Goal: Entertainment & Leisure: Consume media (video, audio)

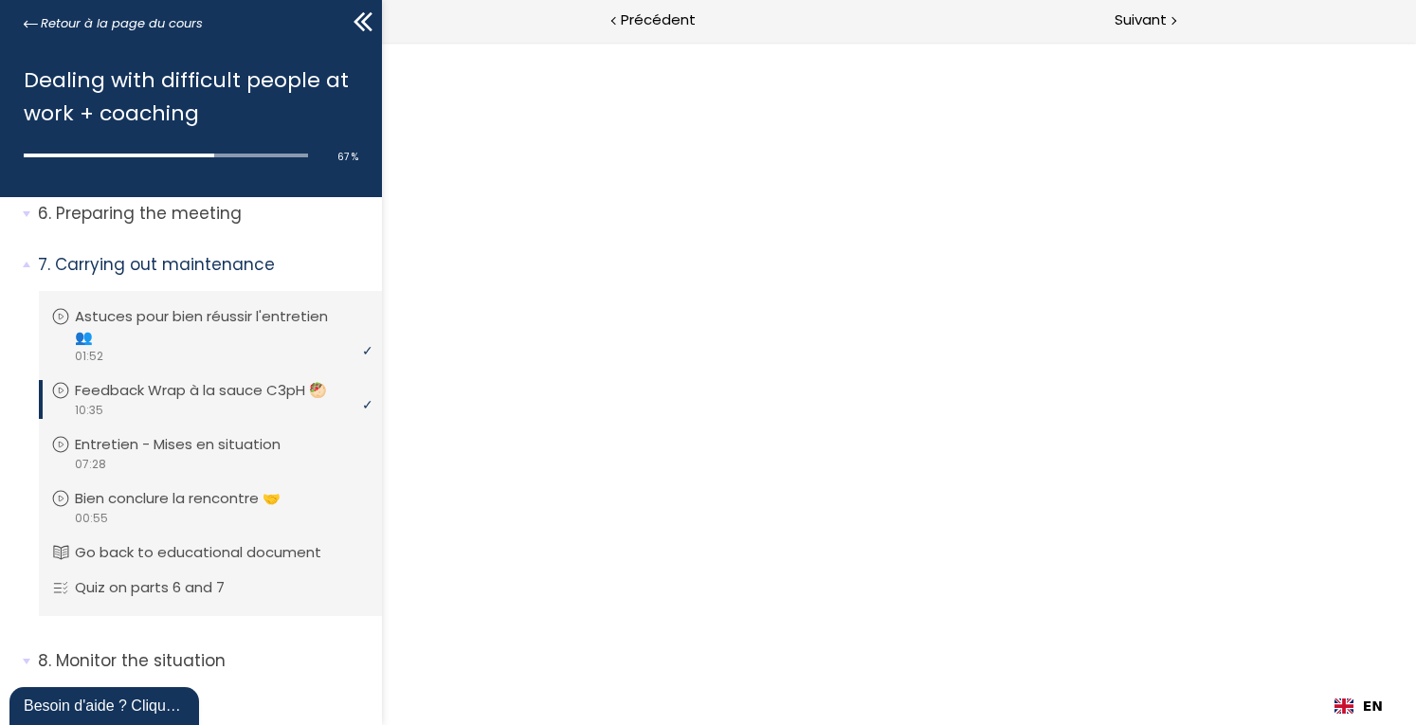
scroll to position [383, 0]
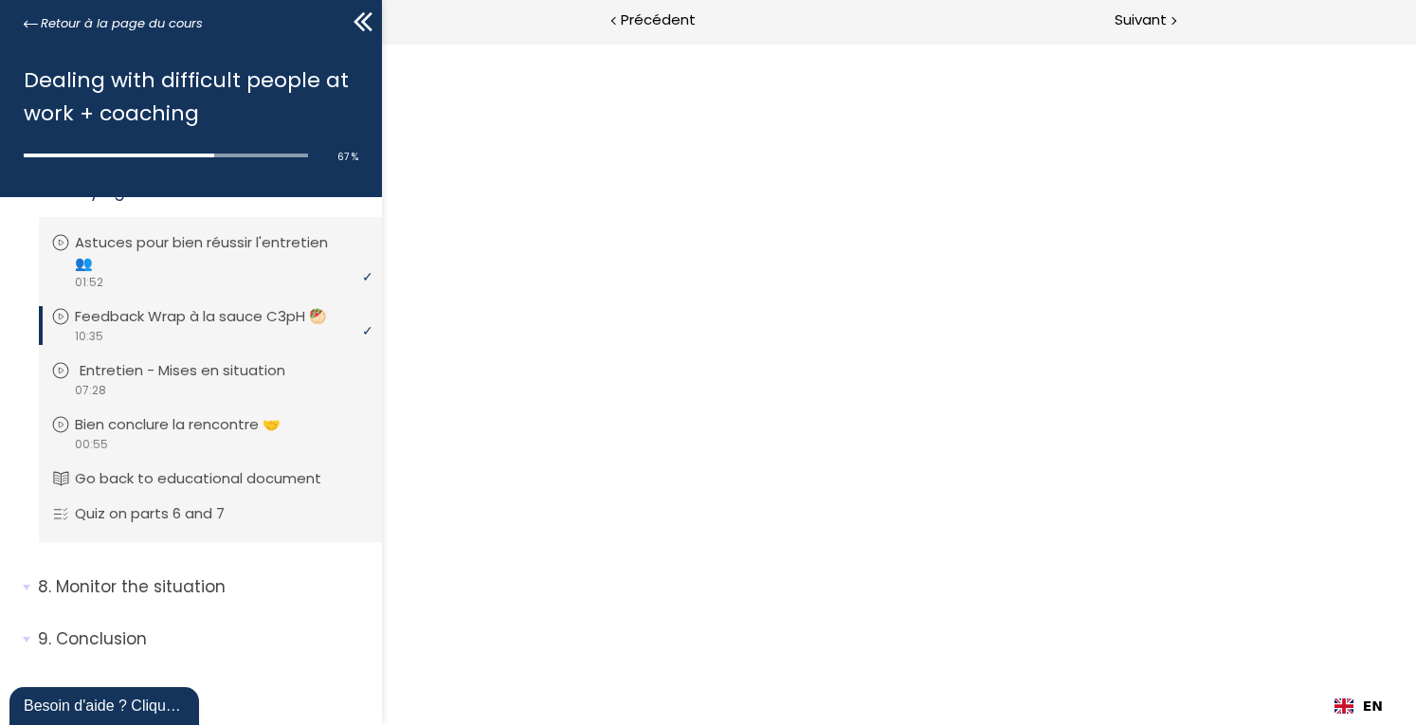
click at [191, 378] on p "Entretien - Mises en situation" at bounding box center [197, 370] width 234 height 21
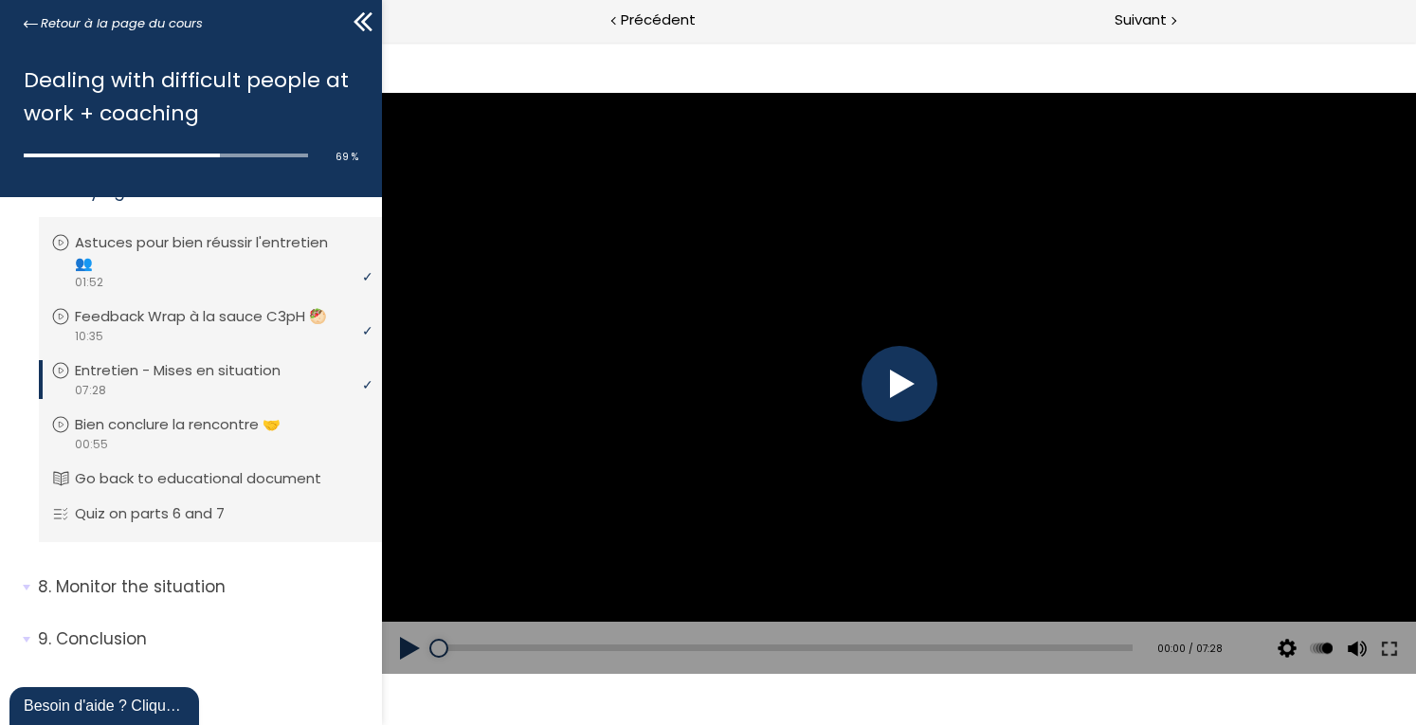
click at [911, 368] on div at bounding box center [899, 384] width 76 height 76
click at [908, 371] on div at bounding box center [899, 384] width 76 height 76
click at [919, 405] on div at bounding box center [899, 384] width 76 height 76
click at [415, 658] on button at bounding box center [410, 648] width 57 height 53
click at [885, 384] on div at bounding box center [899, 384] width 76 height 76
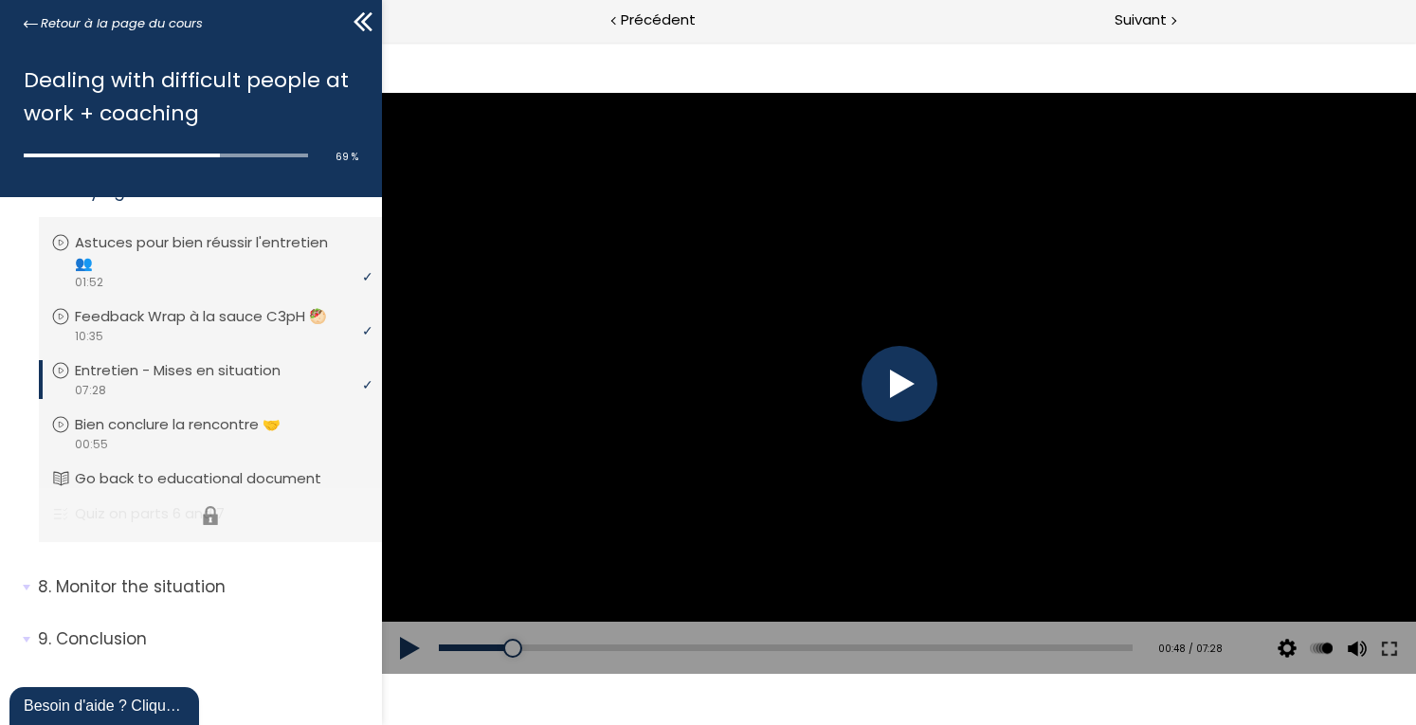
scroll to position [383, 0]
click at [898, 401] on div at bounding box center [899, 384] width 76 height 76
click at [1241, 372] on div at bounding box center [899, 384] width 1034 height 582
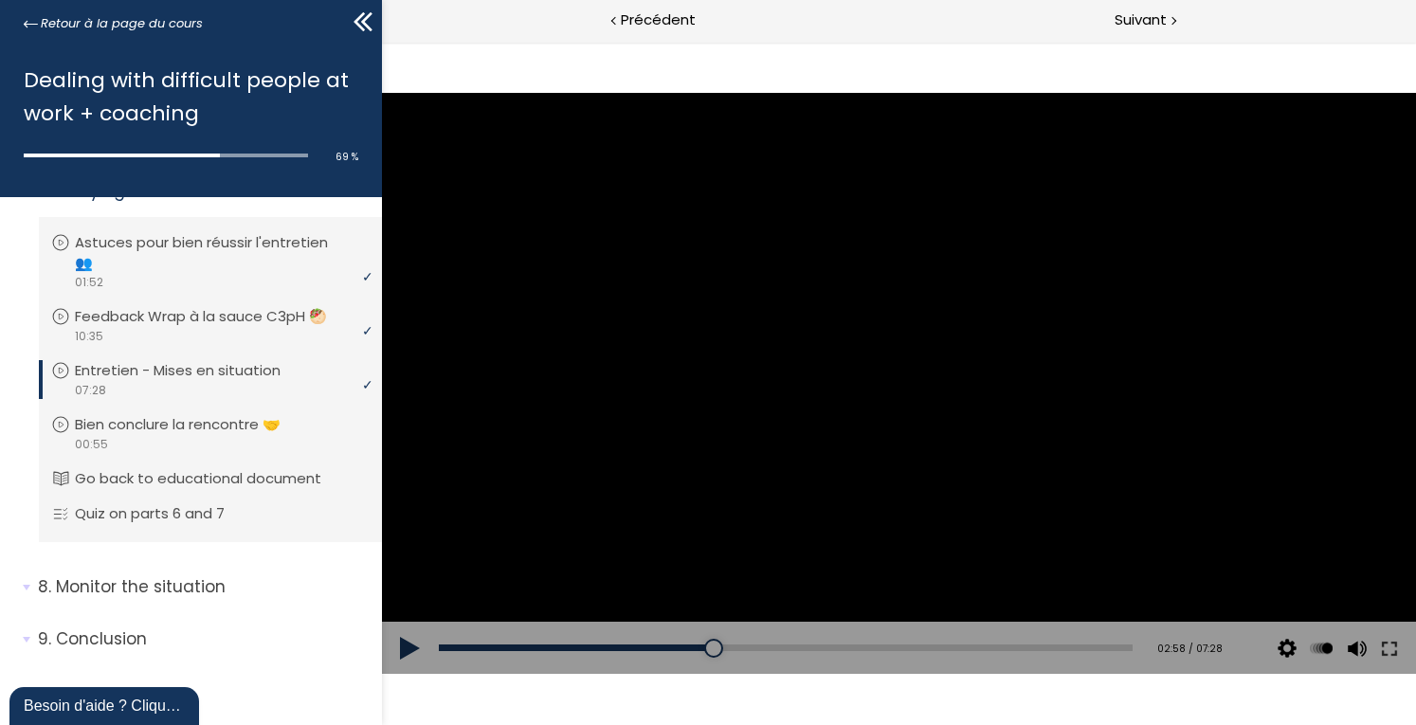
click at [397, 645] on button at bounding box center [410, 648] width 57 height 53
click at [902, 384] on div at bounding box center [899, 384] width 76 height 76
